Goal: Task Accomplishment & Management: Manage account settings

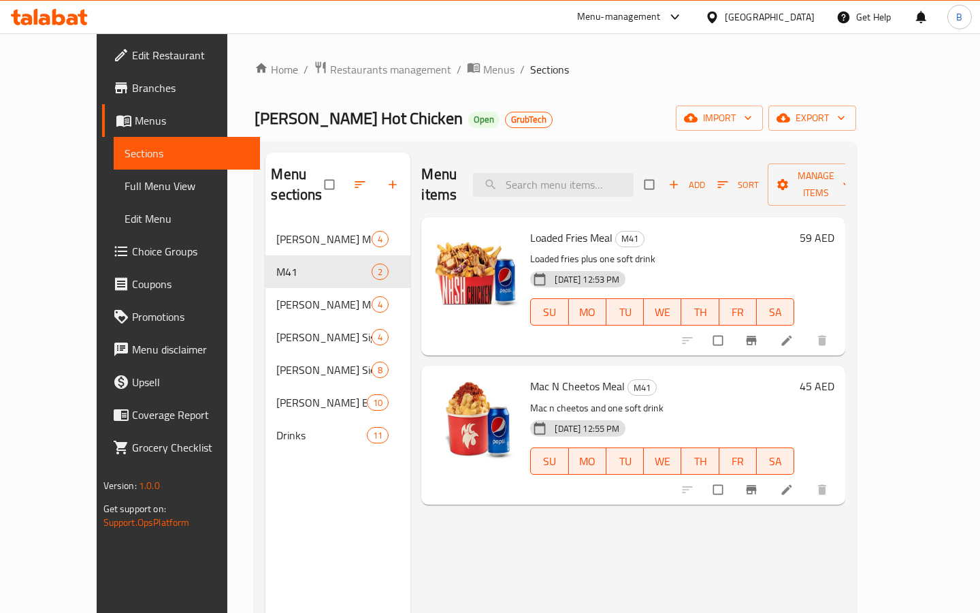
click at [602, 20] on div "Menu-management" at bounding box center [619, 17] width 84 height 16
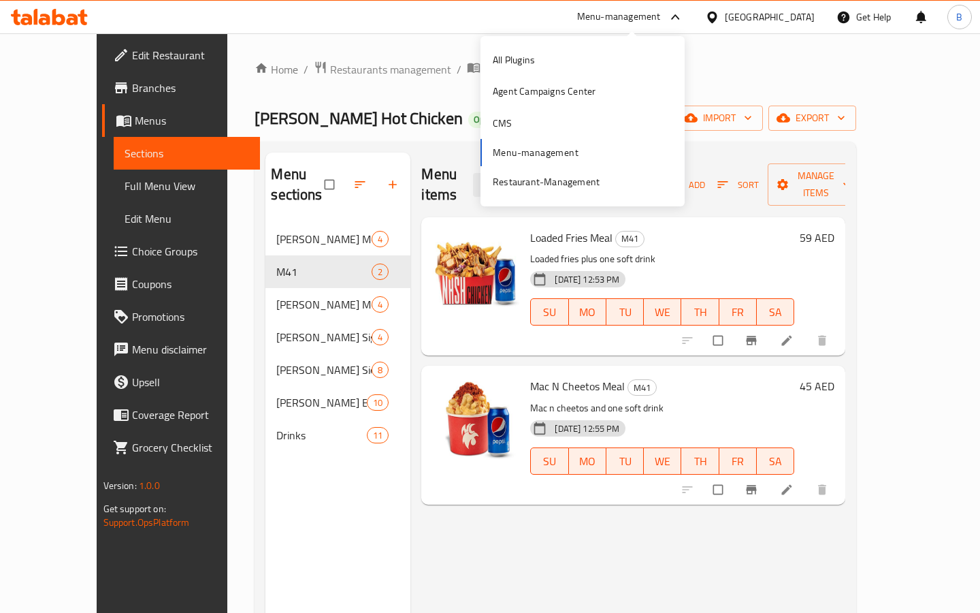
click at [332, 44] on div "Home / Restaurants management / Menus / Sections [PERSON_NAME] Hot Chicken Open…" at bounding box center [555, 418] width 656 height 770
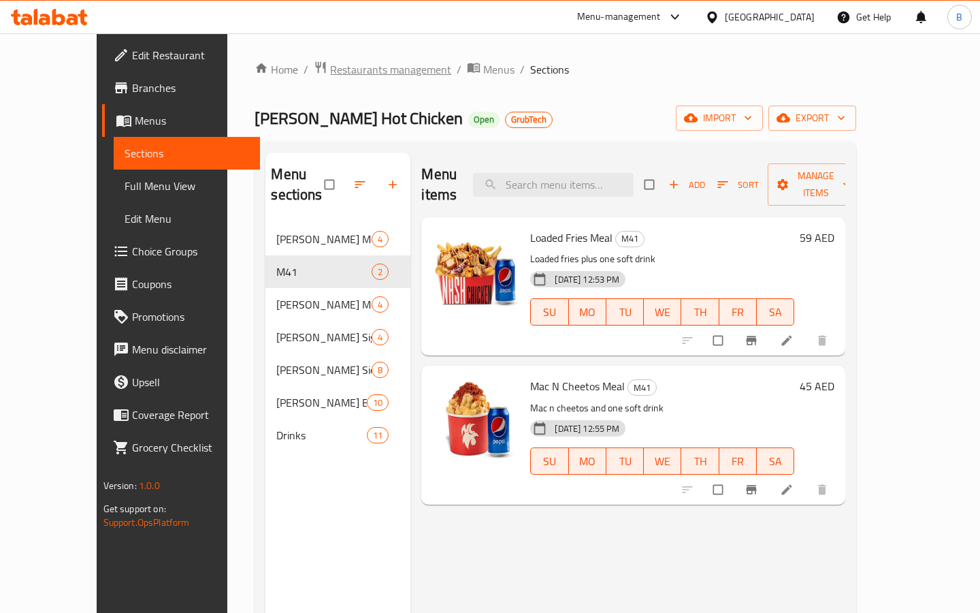
click at [330, 69] on span "Restaurants management" at bounding box center [390, 69] width 121 height 16
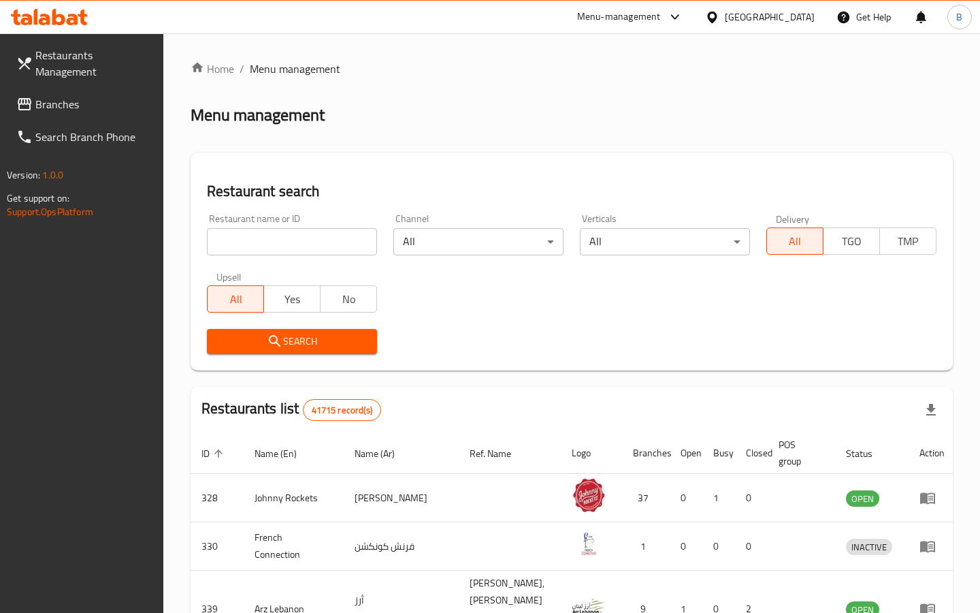
click at [259, 234] on input "search" at bounding box center [292, 241] width 170 height 27
type input "[PERSON_NAME]"
click at [266, 338] on span "Search" at bounding box center [292, 341] width 148 height 17
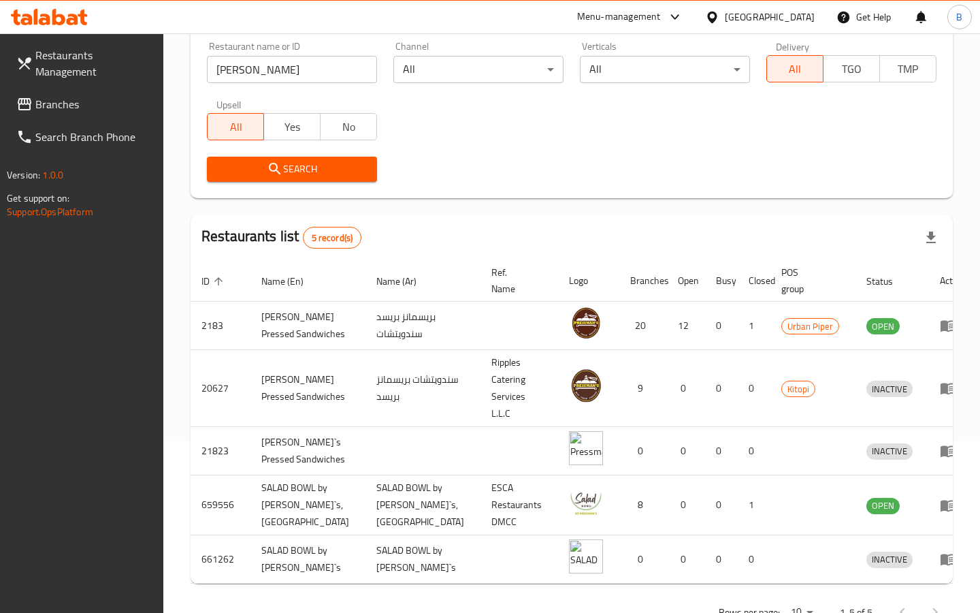
scroll to position [240, 0]
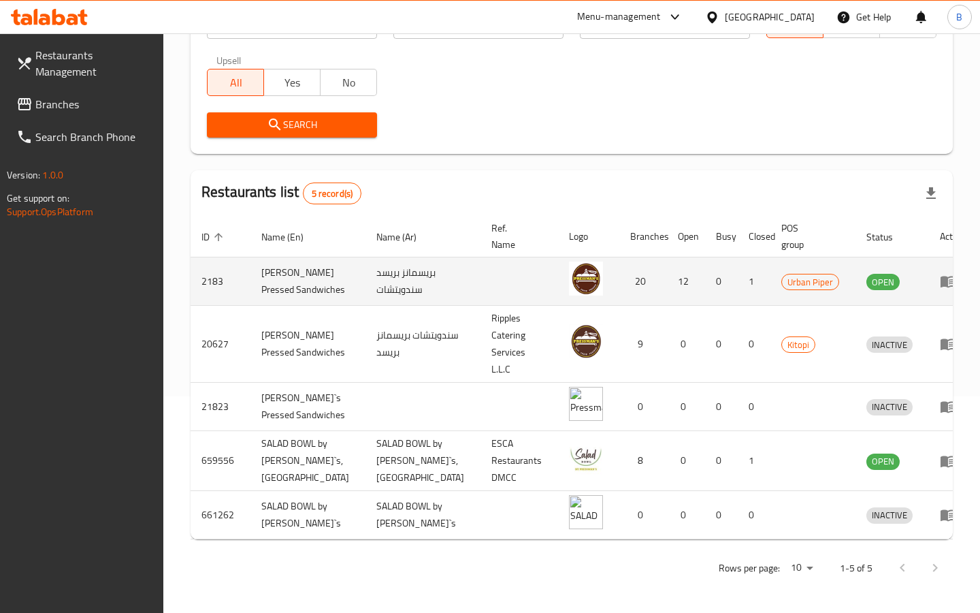
click at [940, 273] on icon "enhanced table" at bounding box center [948, 281] width 16 height 16
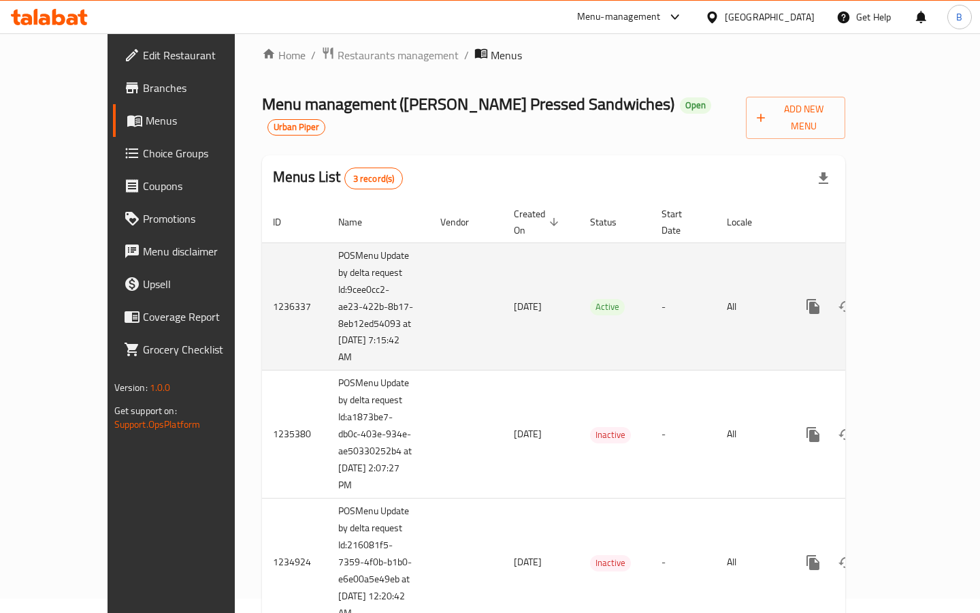
scroll to position [15, 0]
click at [920, 297] on icon "enhanced table" at bounding box center [911, 305] width 16 height 16
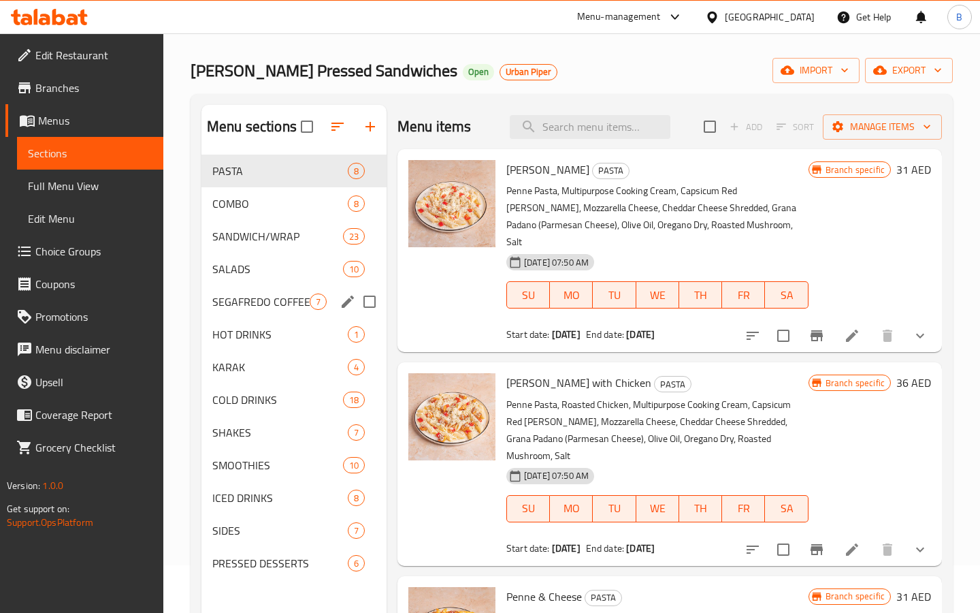
scroll to position [53, 0]
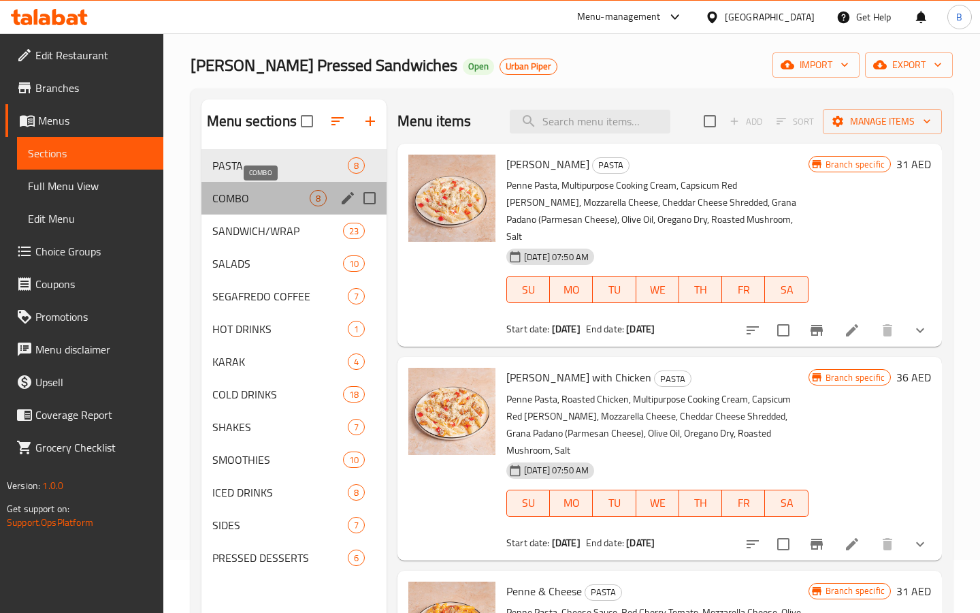
click at [290, 194] on span "COMBO" at bounding box center [260, 198] width 97 height 16
